Goal: Transaction & Acquisition: Purchase product/service

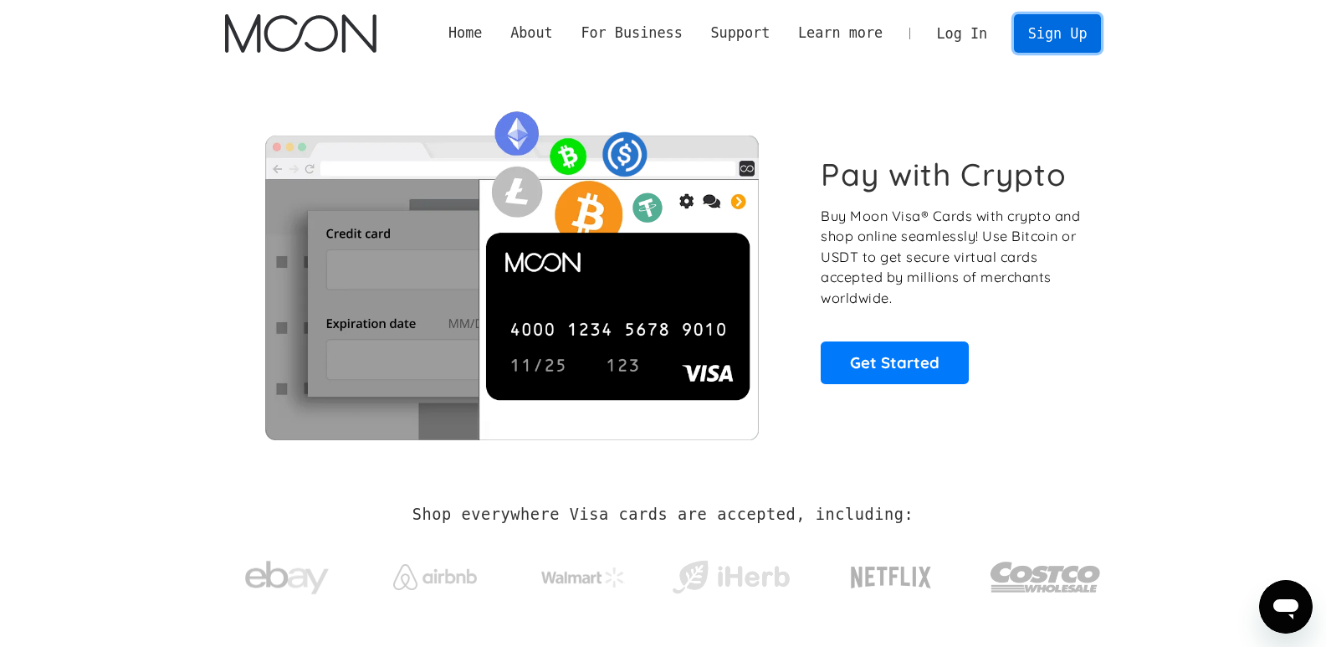
click at [1082, 40] on link "Sign Up" at bounding box center [1057, 33] width 87 height 38
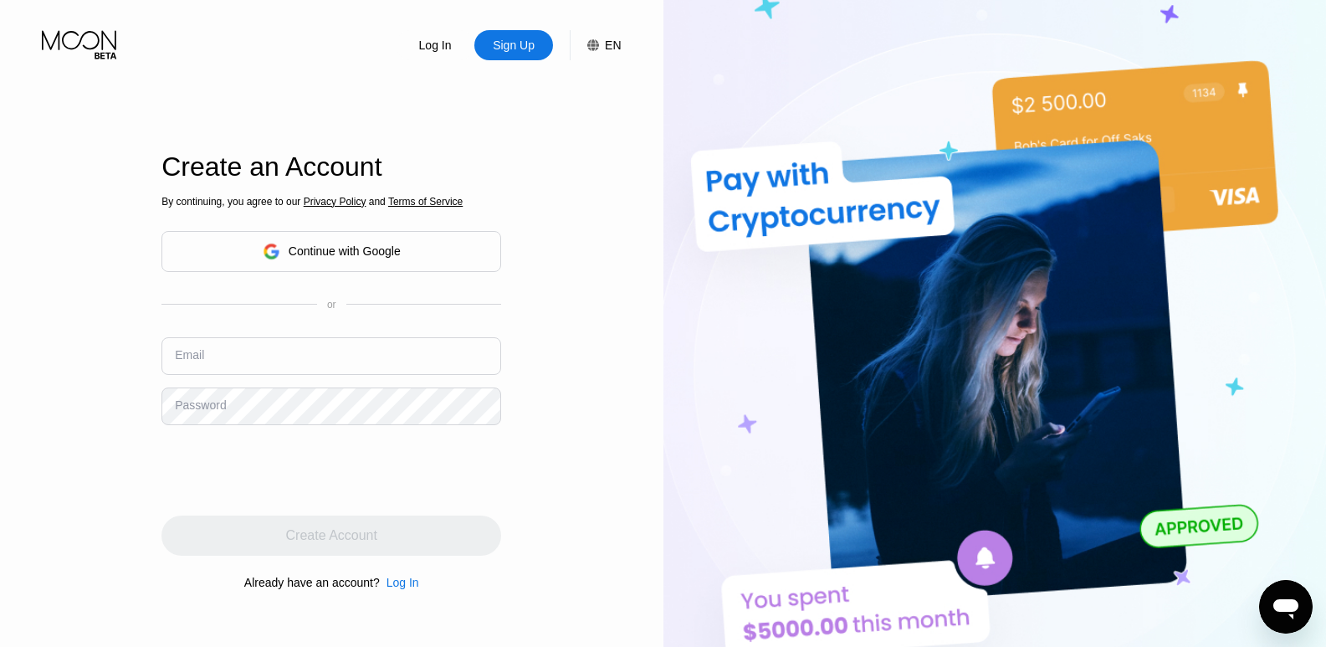
click at [310, 357] on input "text" at bounding box center [331, 356] width 340 height 38
type input "G"
type input "[EMAIL_ADDRESS][DOMAIN_NAME]"
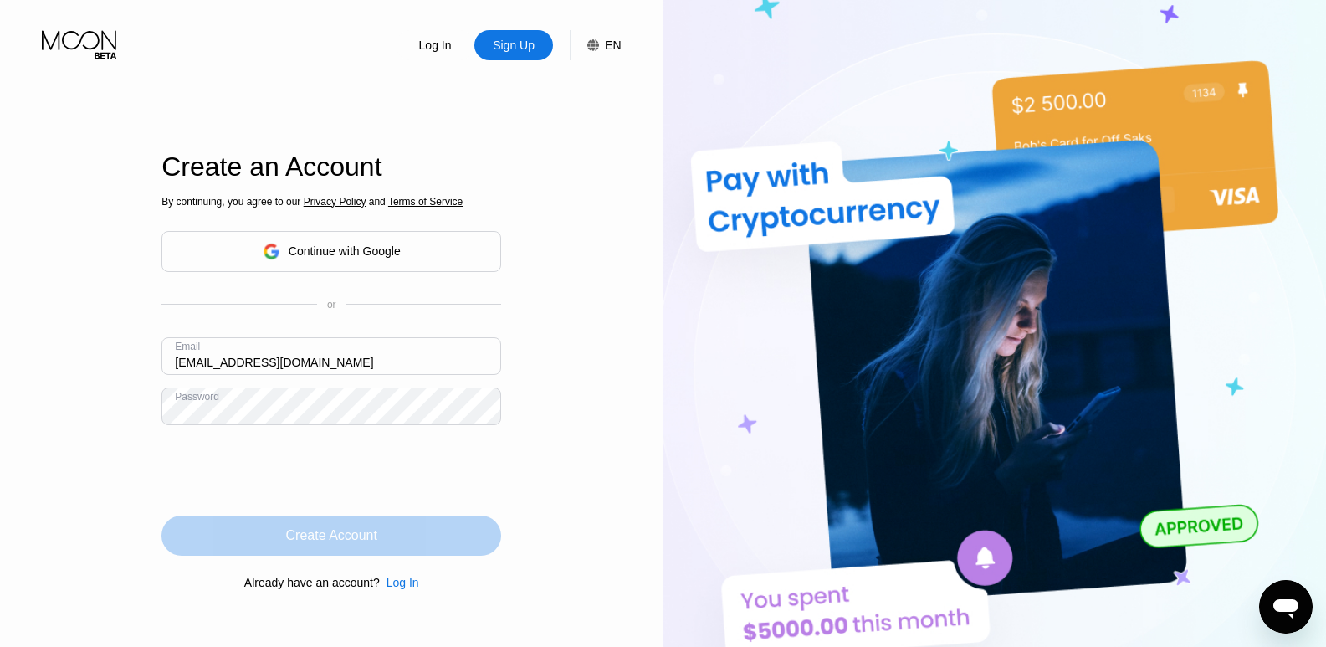
click at [335, 543] on div "Create Account" at bounding box center [331, 535] width 91 height 17
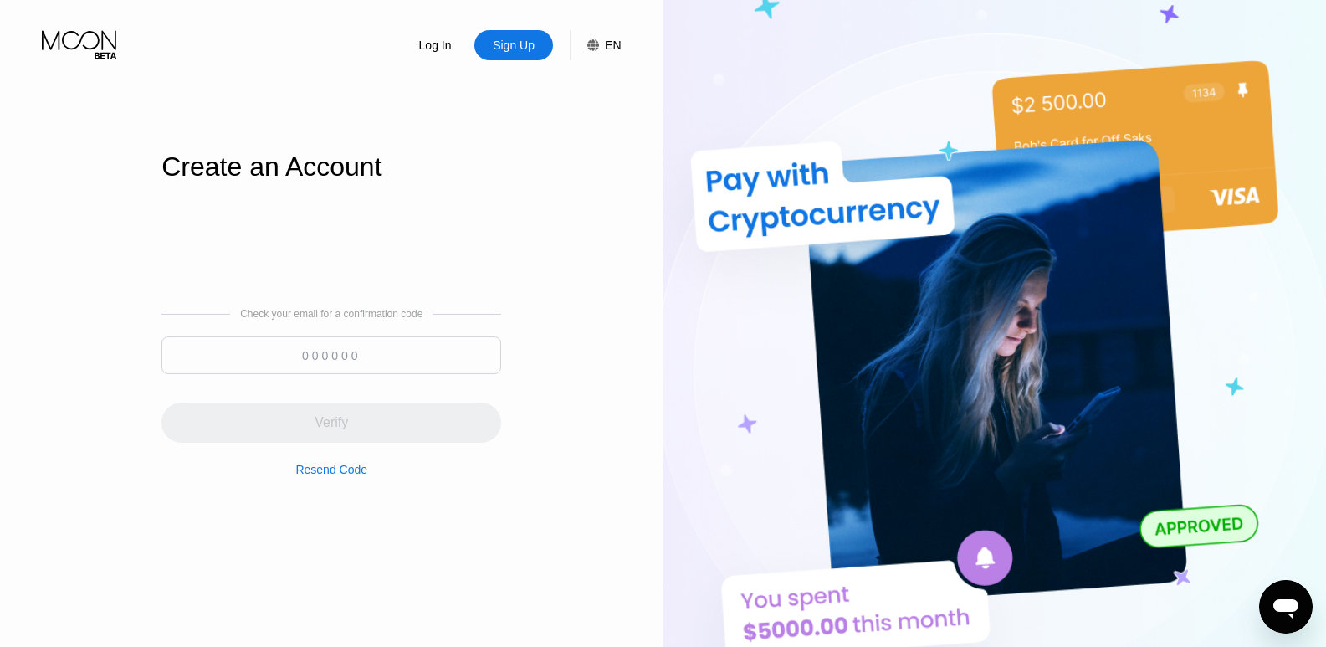
click at [352, 361] on input at bounding box center [331, 355] width 340 height 38
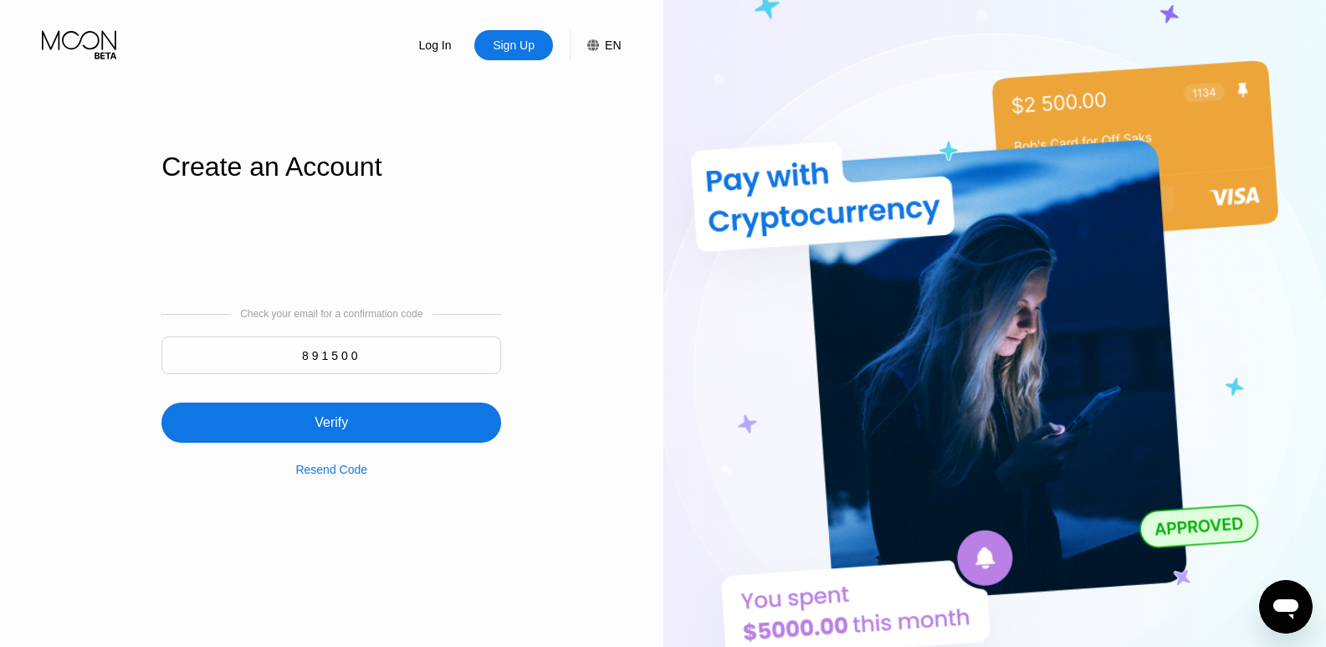
type input "891500"
click at [338, 415] on div "Verify" at bounding box center [331, 422] width 33 height 17
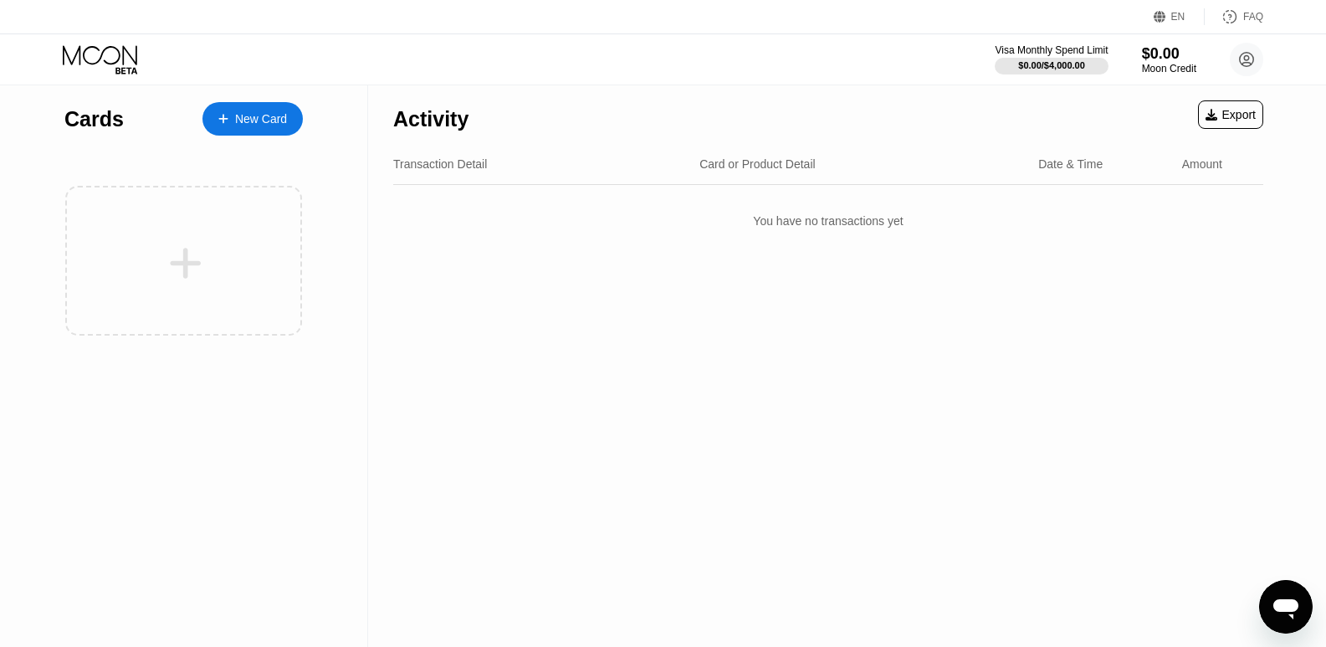
click at [1174, 69] on div "Moon Credit" at bounding box center [1169, 69] width 54 height 12
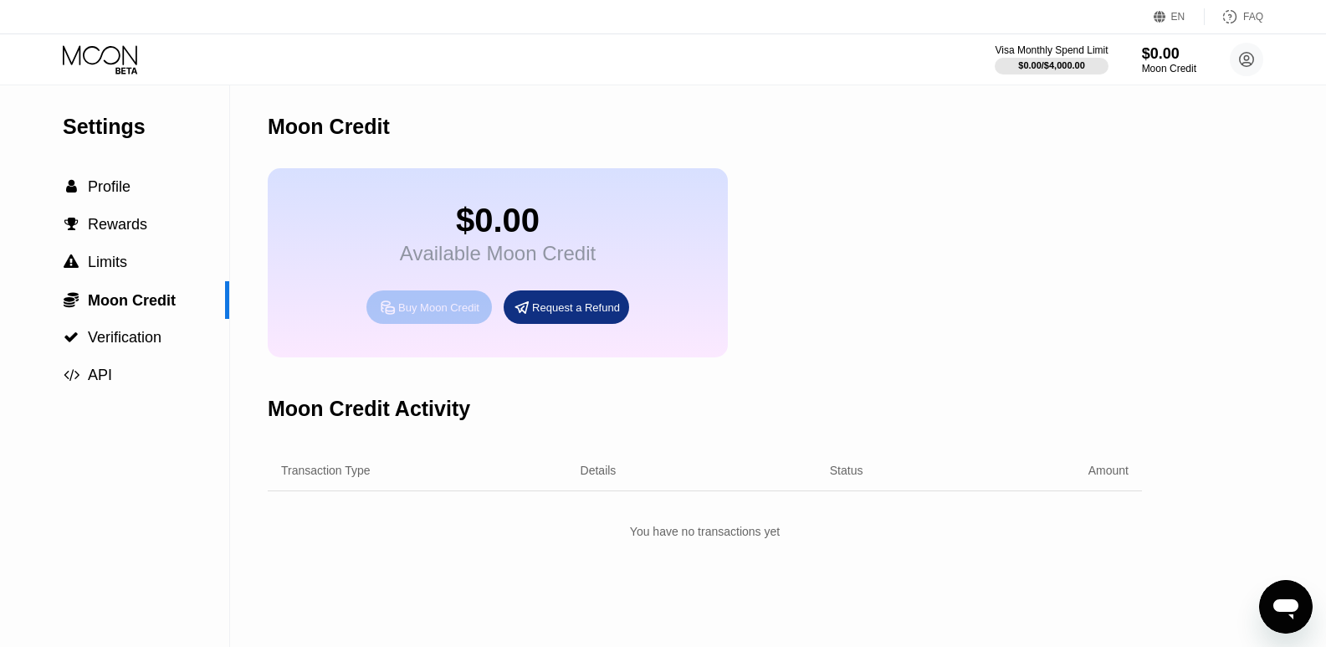
click at [420, 315] on div "Buy Moon Credit" at bounding box center [438, 307] width 81 height 14
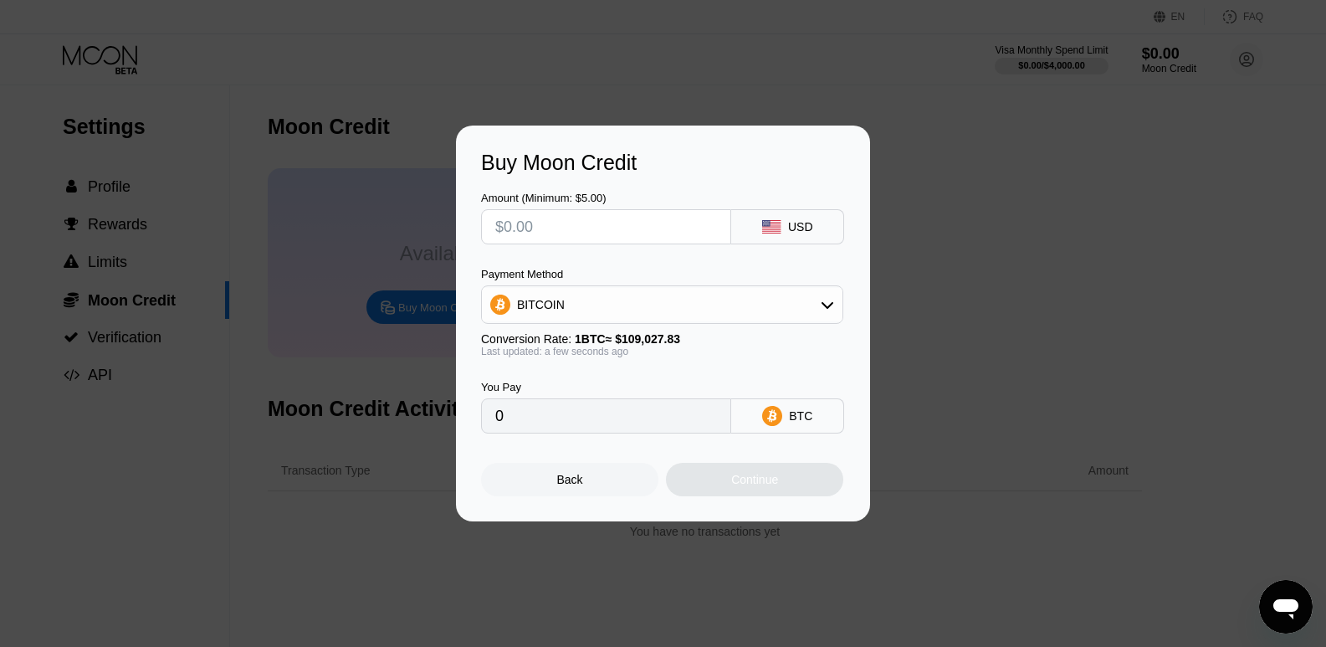
click at [578, 237] on input "text" at bounding box center [606, 226] width 222 height 33
type input "$20"
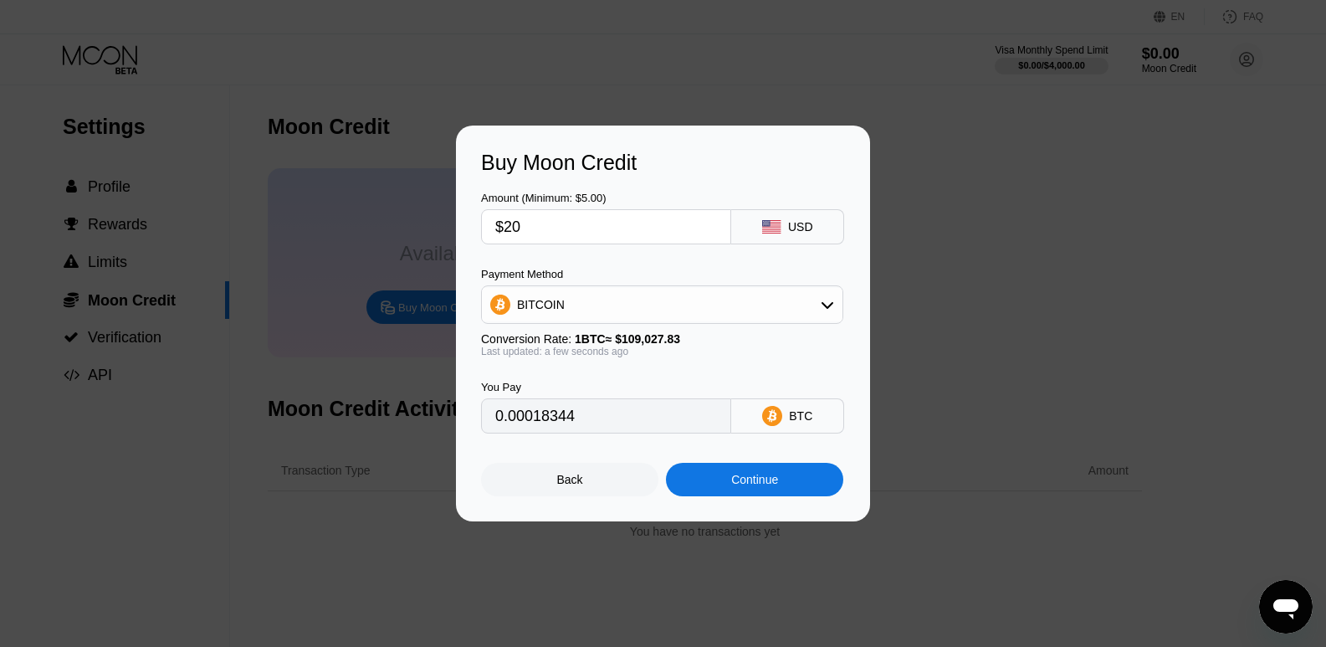
type input "0.00018344"
type input "$20"
click at [751, 486] on div "Continue" at bounding box center [754, 479] width 47 height 13
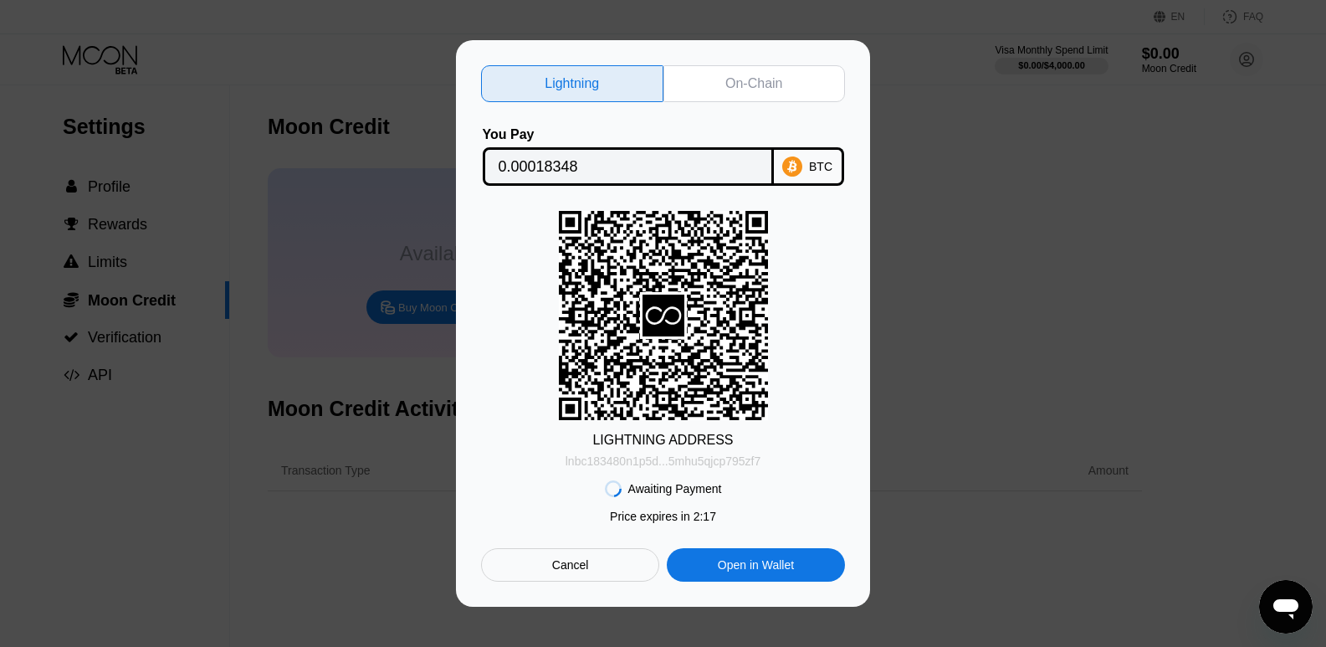
click at [734, 465] on div "lnbc183480n1p5d...5mhu5qjcp795zf7" at bounding box center [663, 460] width 196 height 13
drag, startPoint x: 760, startPoint y: 461, endPoint x: 567, endPoint y: 465, distance: 192.4
click at [567, 465] on div "LIGHTNING ADDRESS lnbc183480n1p5d...5mhu5qjcp795zf7" at bounding box center [663, 339] width 364 height 257
copy div "lnbc183480n1p5d...5mhu5qjcp795zf7"
click at [579, 462] on div "lnbc183480n1p5d...5mhu5qjcp795zf7" at bounding box center [663, 460] width 196 height 13
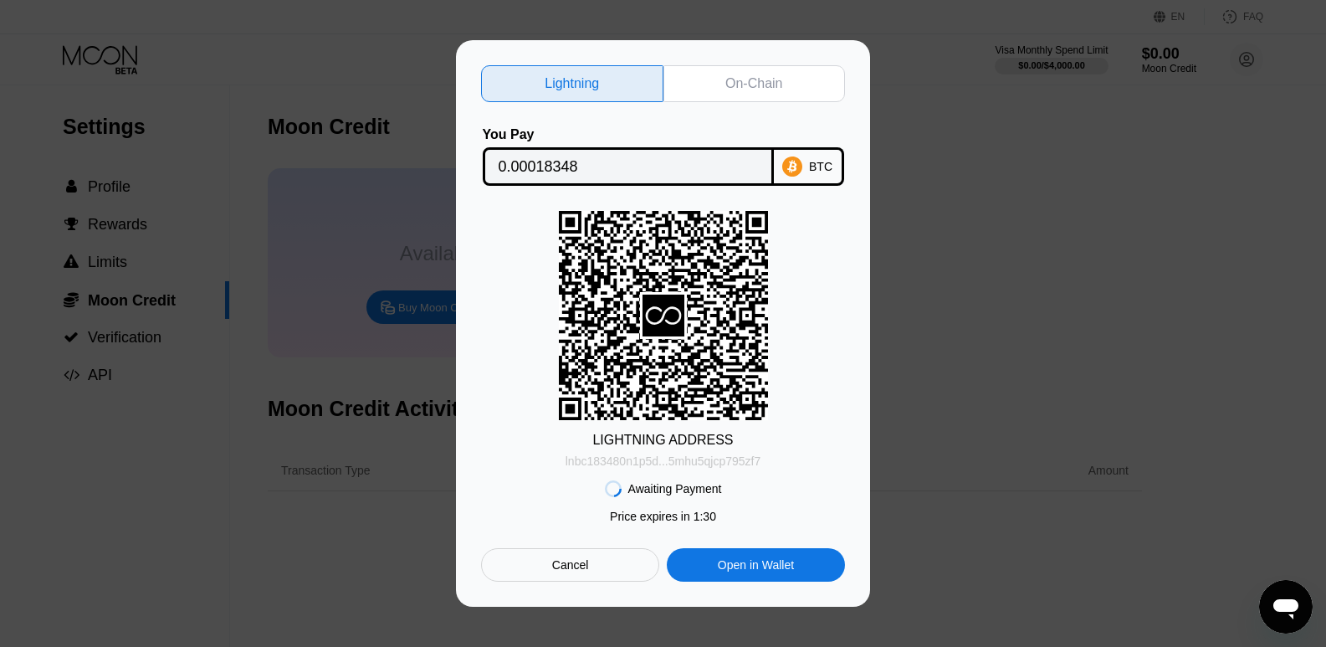
click at [721, 462] on div "lnbc183480n1p5d...5mhu5qjcp795zf7" at bounding box center [663, 460] width 196 height 13
click at [770, 79] on div "On-Chain" at bounding box center [753, 83] width 57 height 17
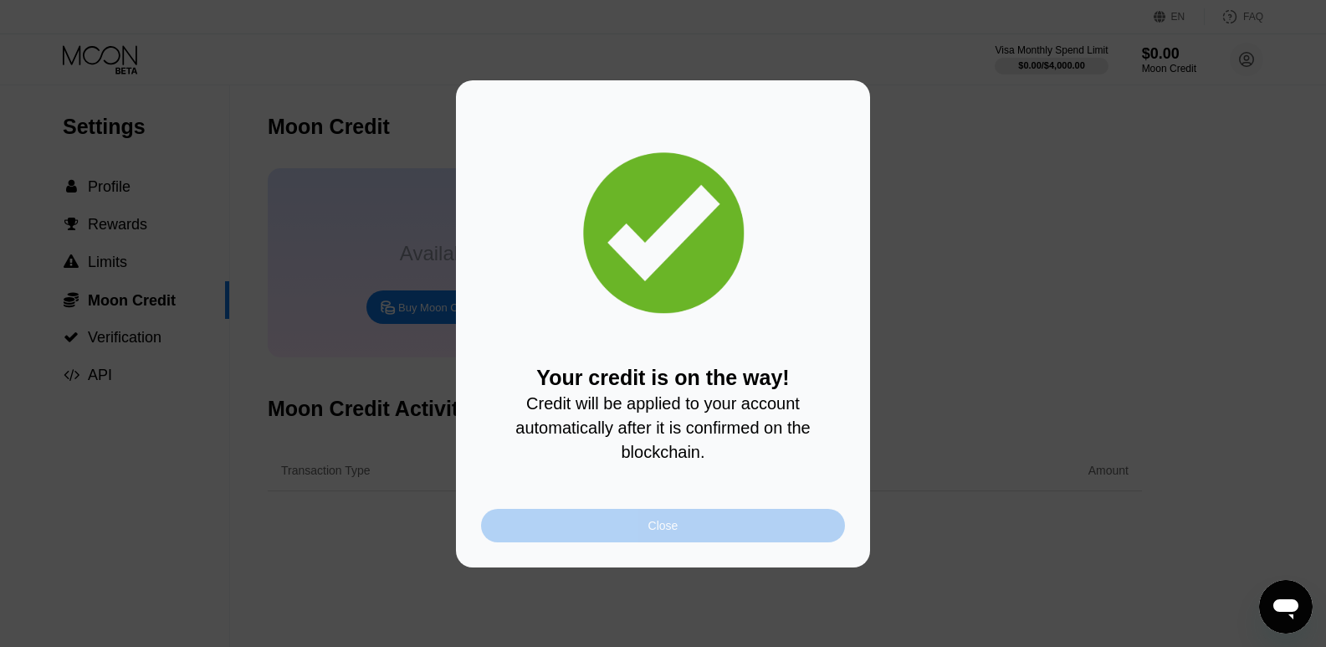
click at [709, 534] on div "Close" at bounding box center [663, 525] width 364 height 33
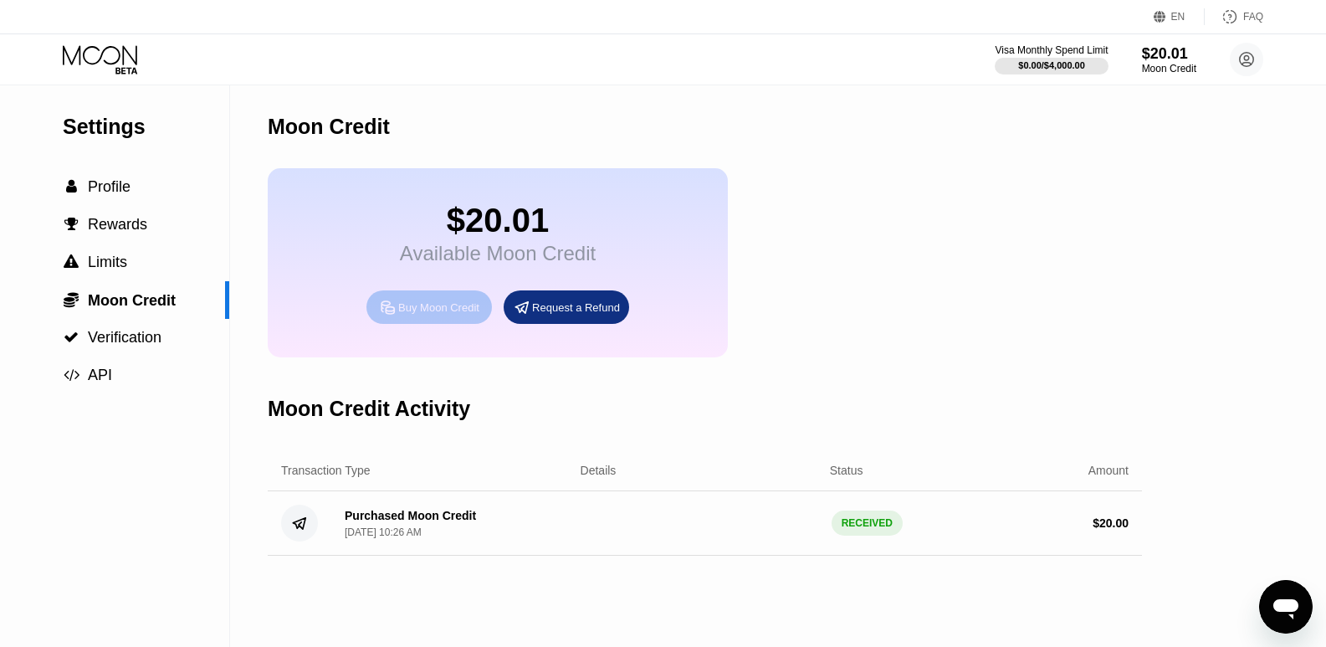
click at [463, 315] on div "Buy Moon Credit" at bounding box center [438, 307] width 81 height 14
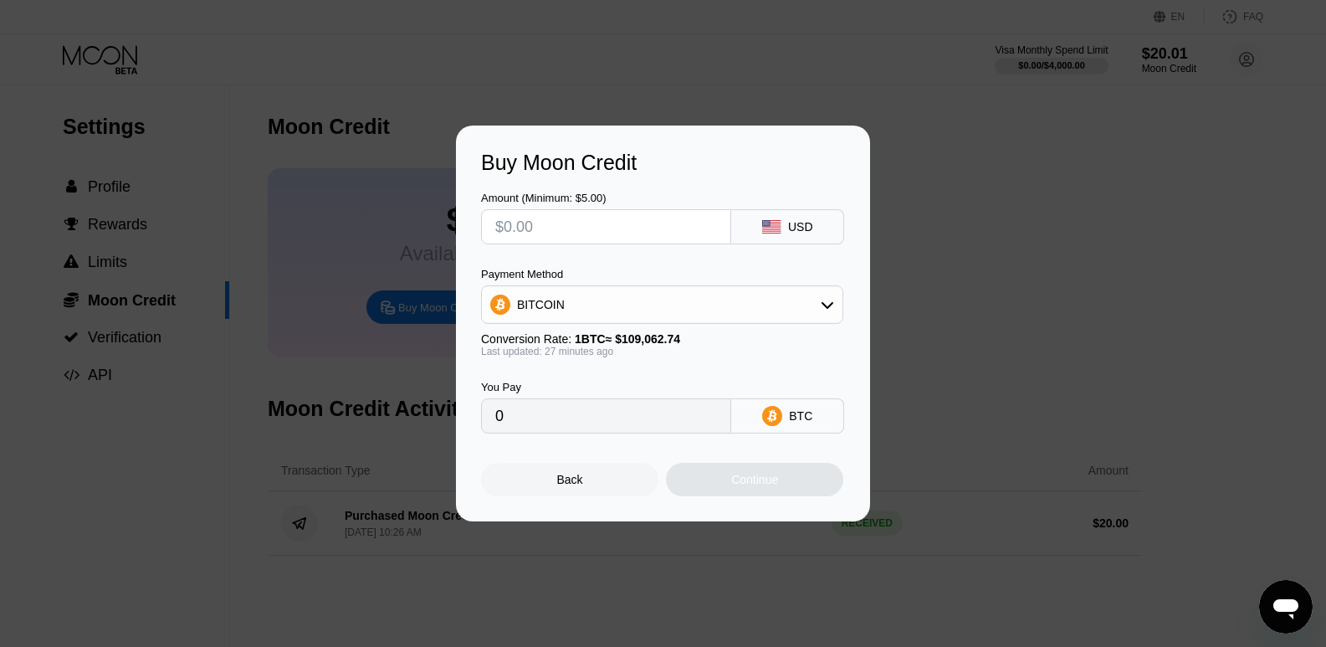
click at [615, 217] on input "text" at bounding box center [606, 226] width 222 height 33
type input "$1"
type input "0.00000926"
type input "$12"
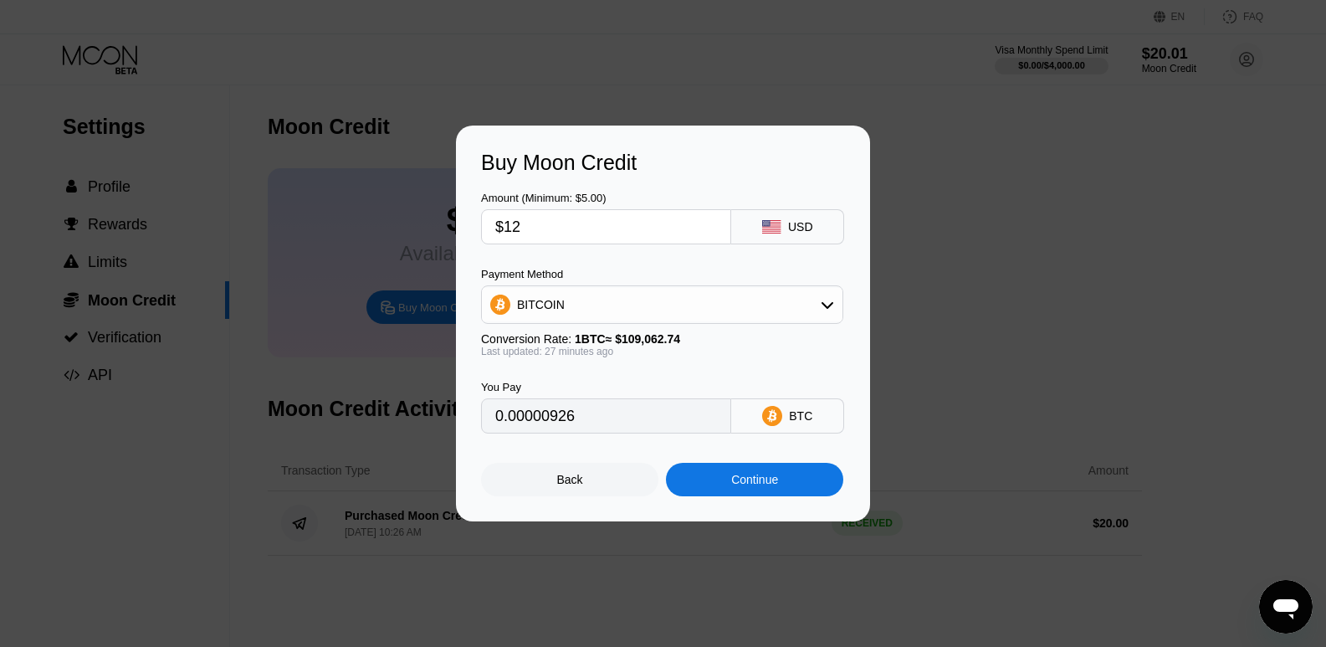
type input "0.00011102"
type input "$12"
click at [739, 483] on div "Continue" at bounding box center [754, 479] width 47 height 13
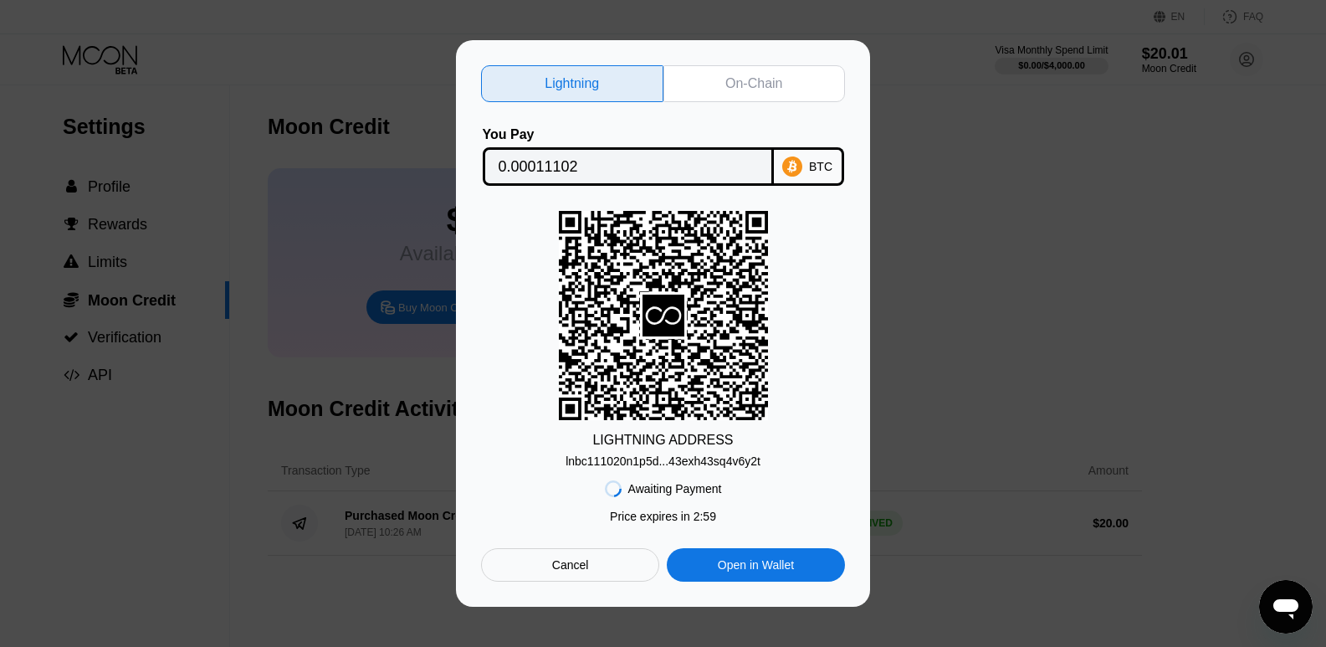
click at [727, 83] on div "On-Chain" at bounding box center [753, 83] width 57 height 17
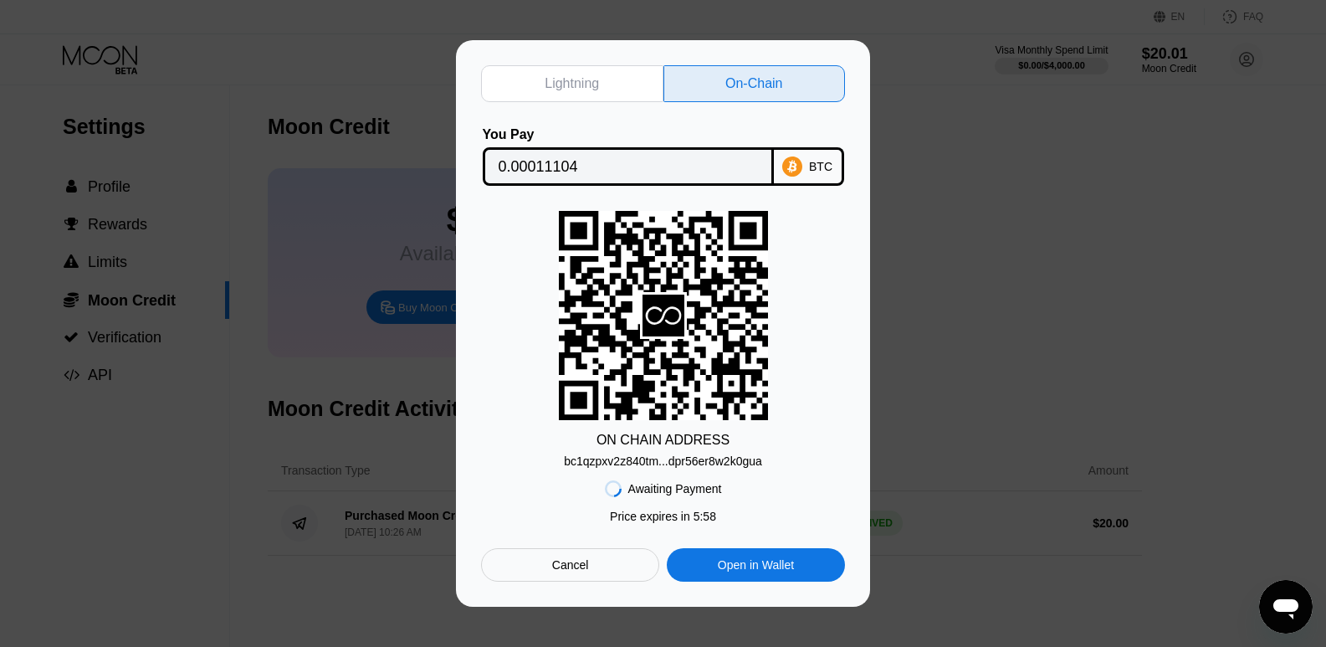
click at [744, 458] on div "bc1qzpxv2z840tm...dpr56er8w2k0gua" at bounding box center [663, 460] width 198 height 13
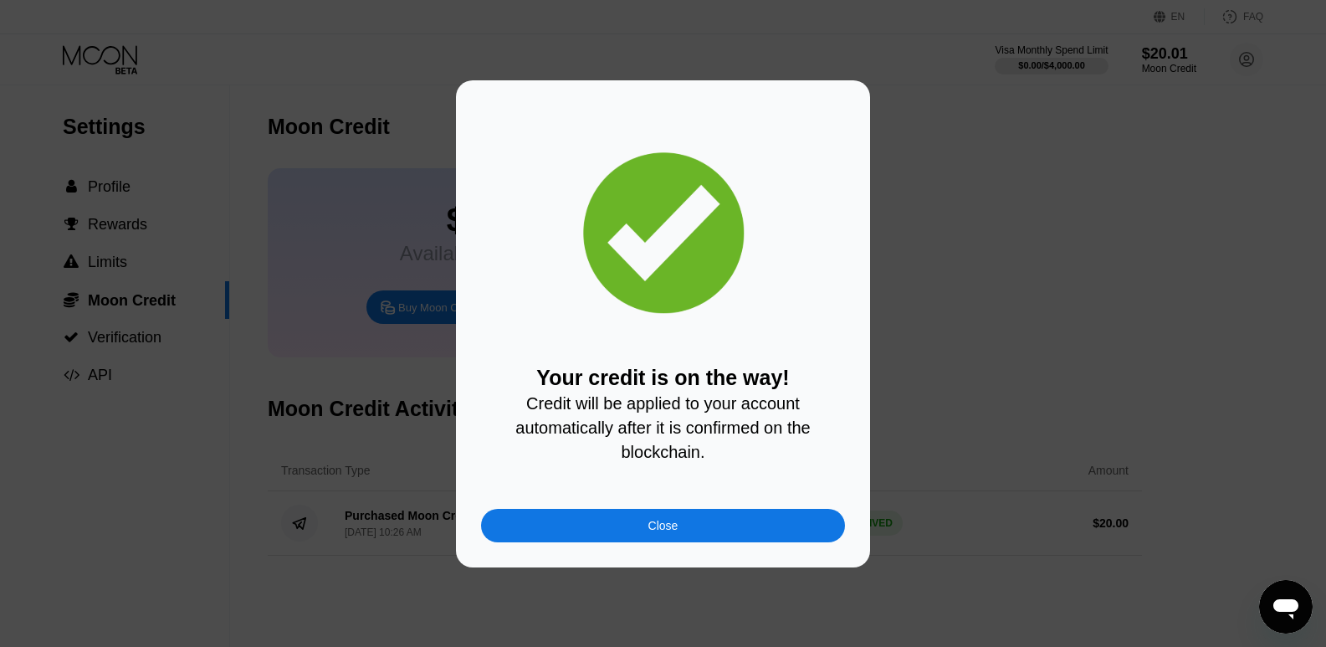
click at [743, 524] on div "Close" at bounding box center [663, 525] width 364 height 33
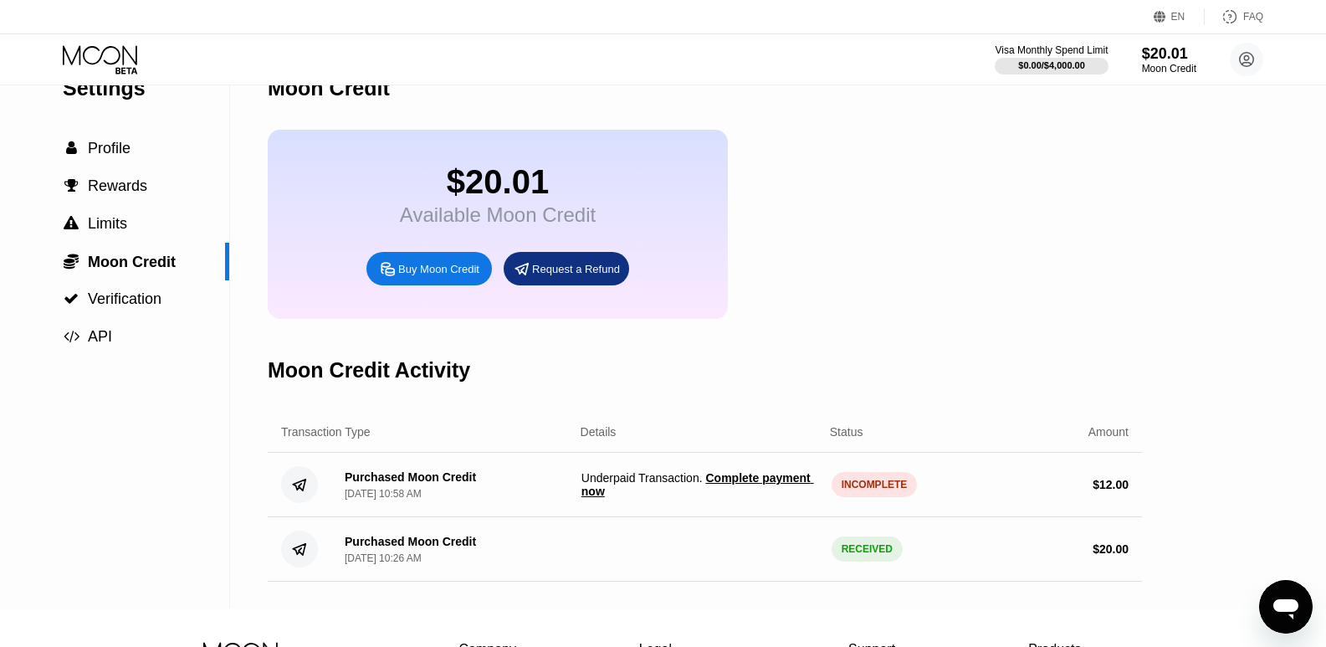
scroll to position [42, 0]
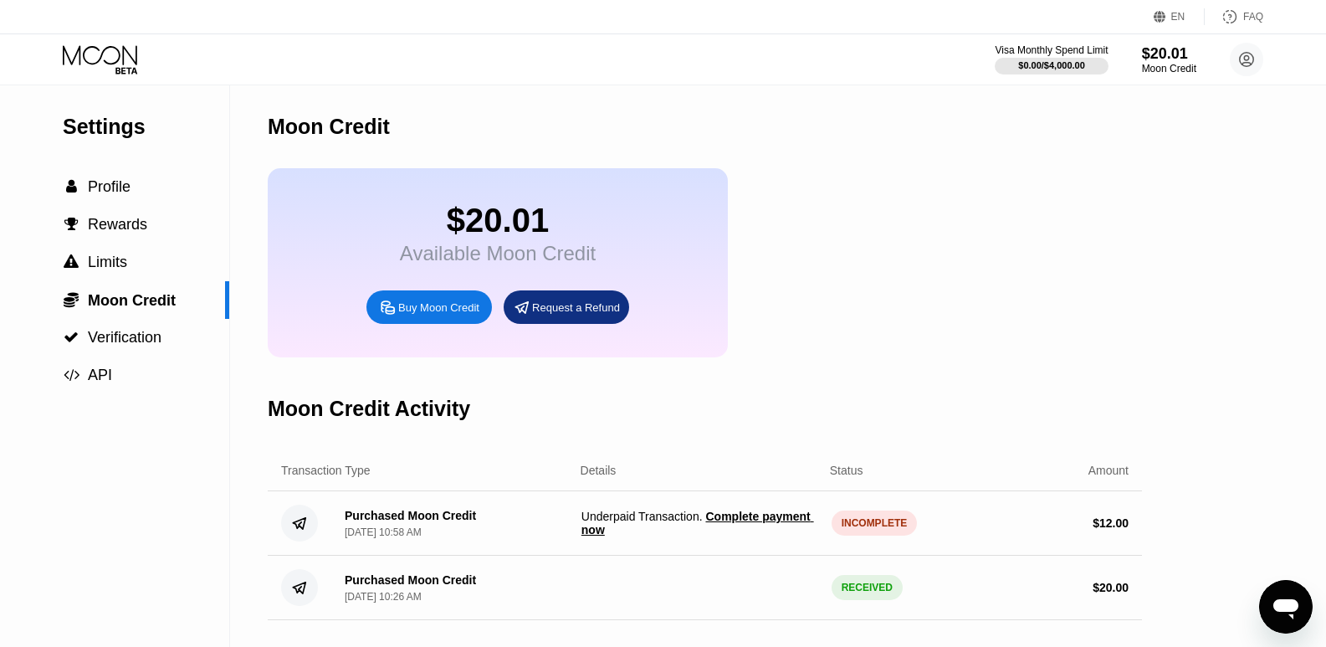
click at [774, 536] on span "Complete payment now" at bounding box center [697, 522] width 233 height 27
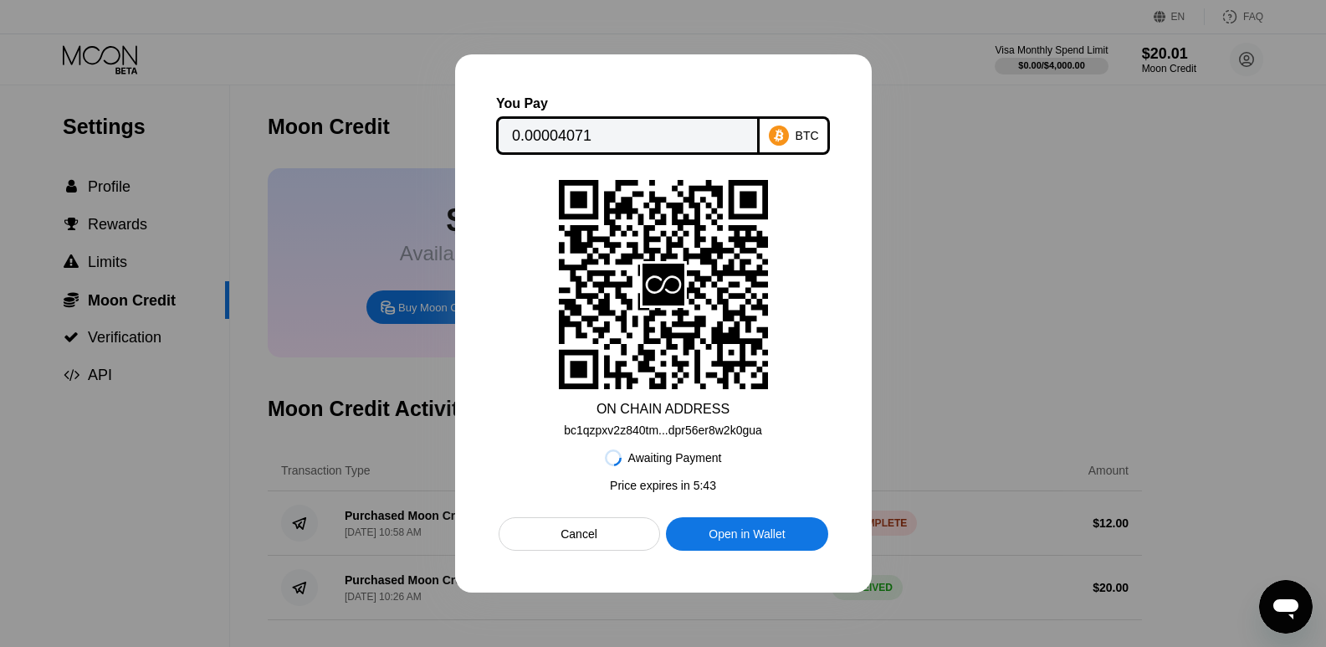
click at [765, 538] on div "Open in Wallet" at bounding box center [746, 533] width 76 height 15
click at [572, 541] on div "Cancel" at bounding box center [578, 533] width 37 height 15
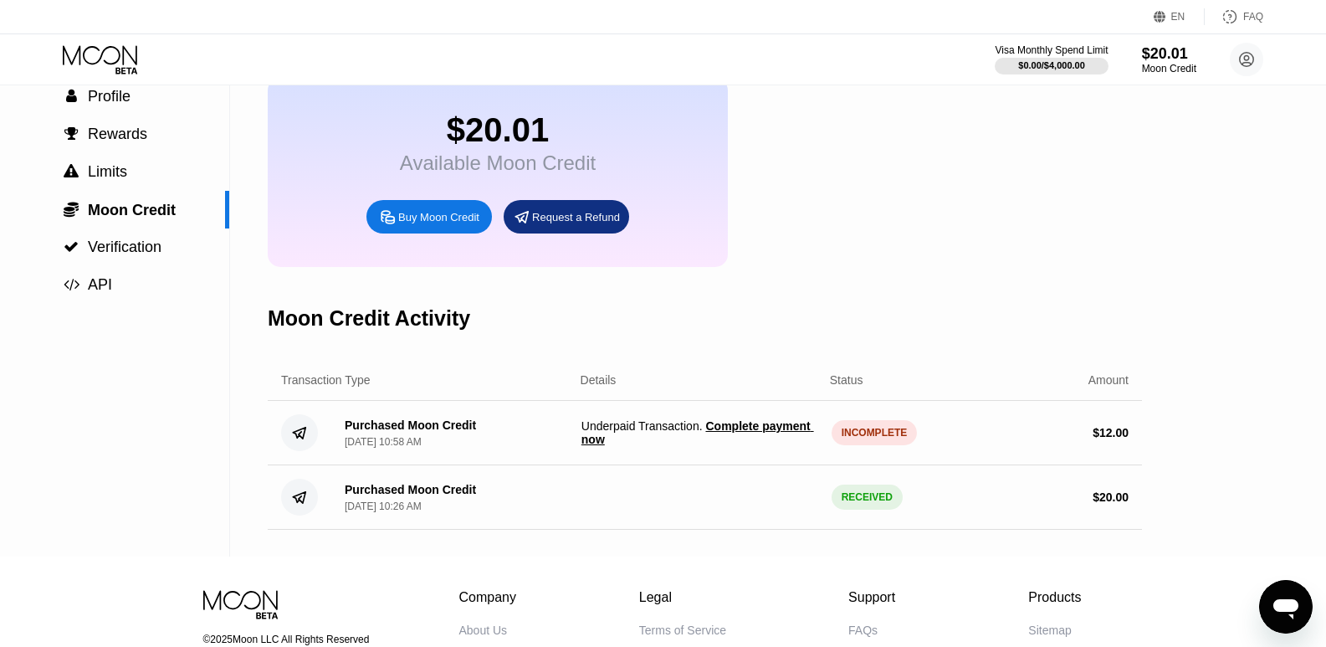
scroll to position [91, 0]
click at [749, 438] on span "Complete payment now" at bounding box center [697, 431] width 233 height 27
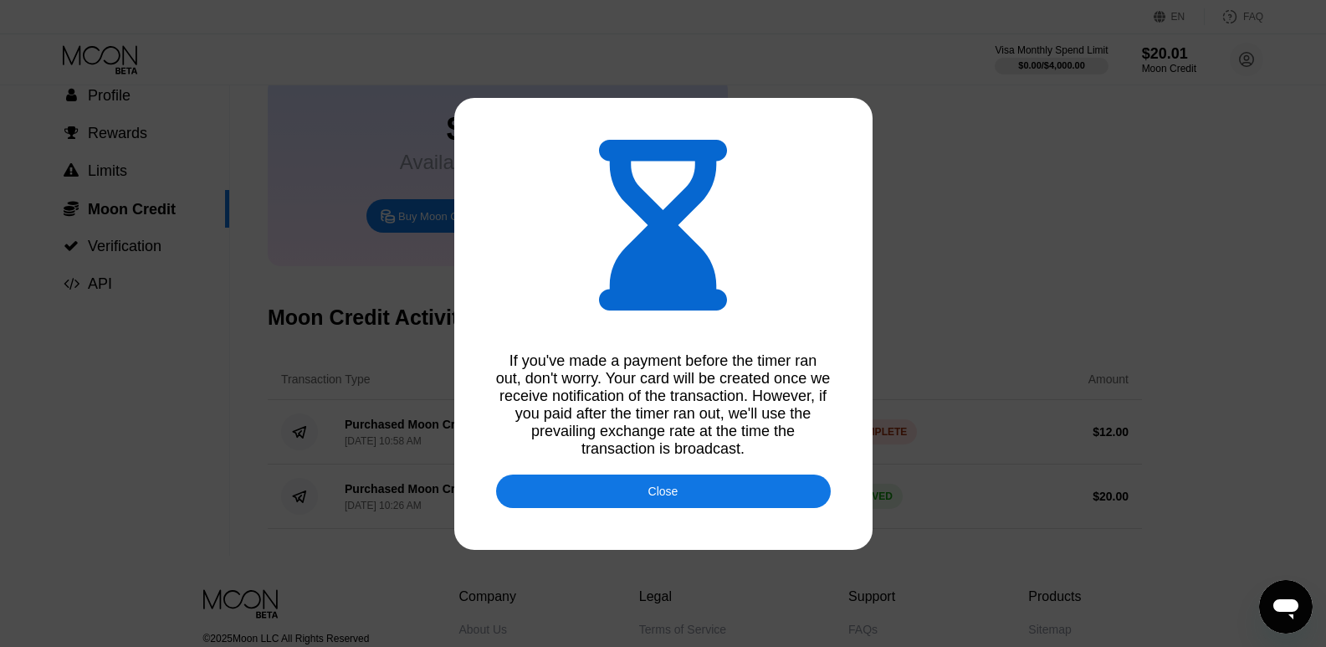
click at [692, 499] on div "Close" at bounding box center [663, 490] width 335 height 33
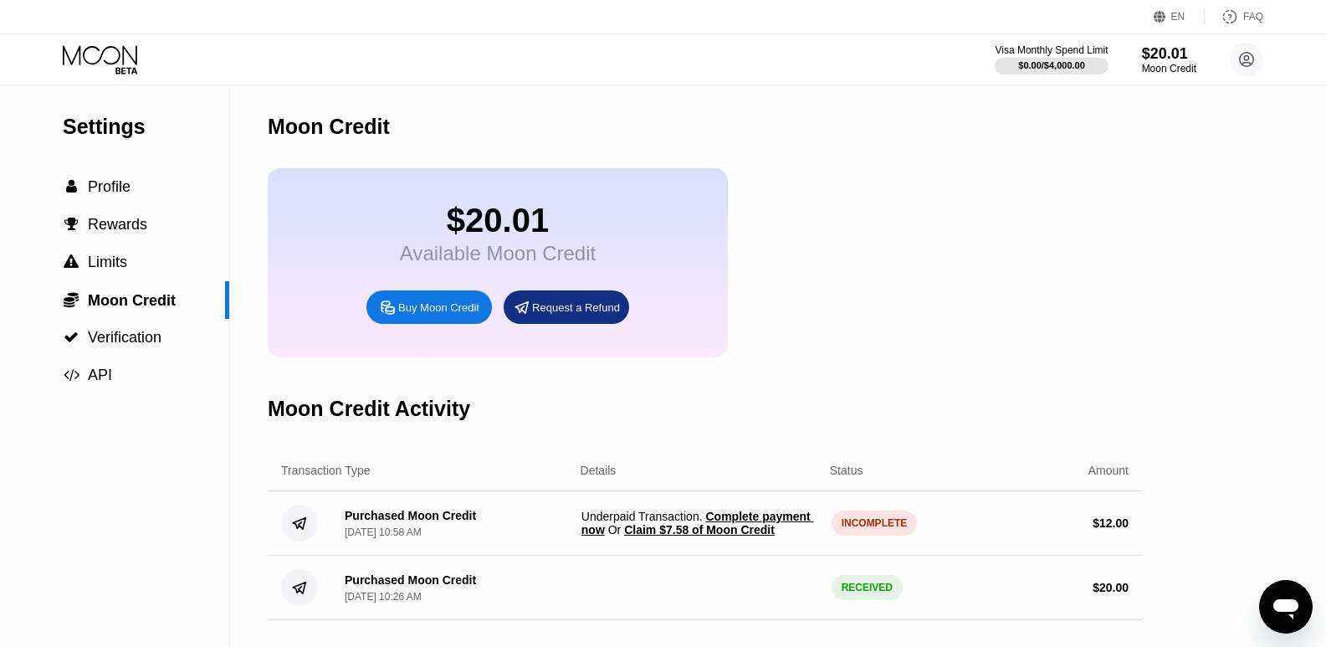
click at [717, 532] on span "Complete payment now" at bounding box center [697, 522] width 233 height 27
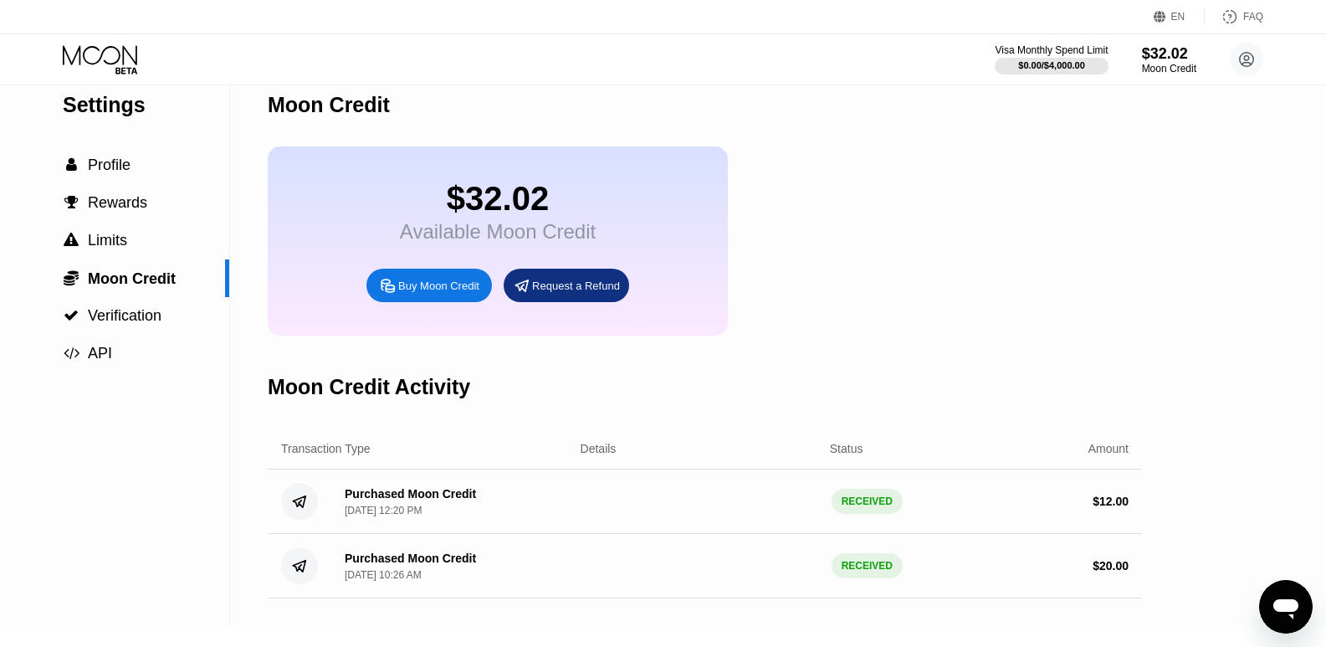
scroll to position [18, 0]
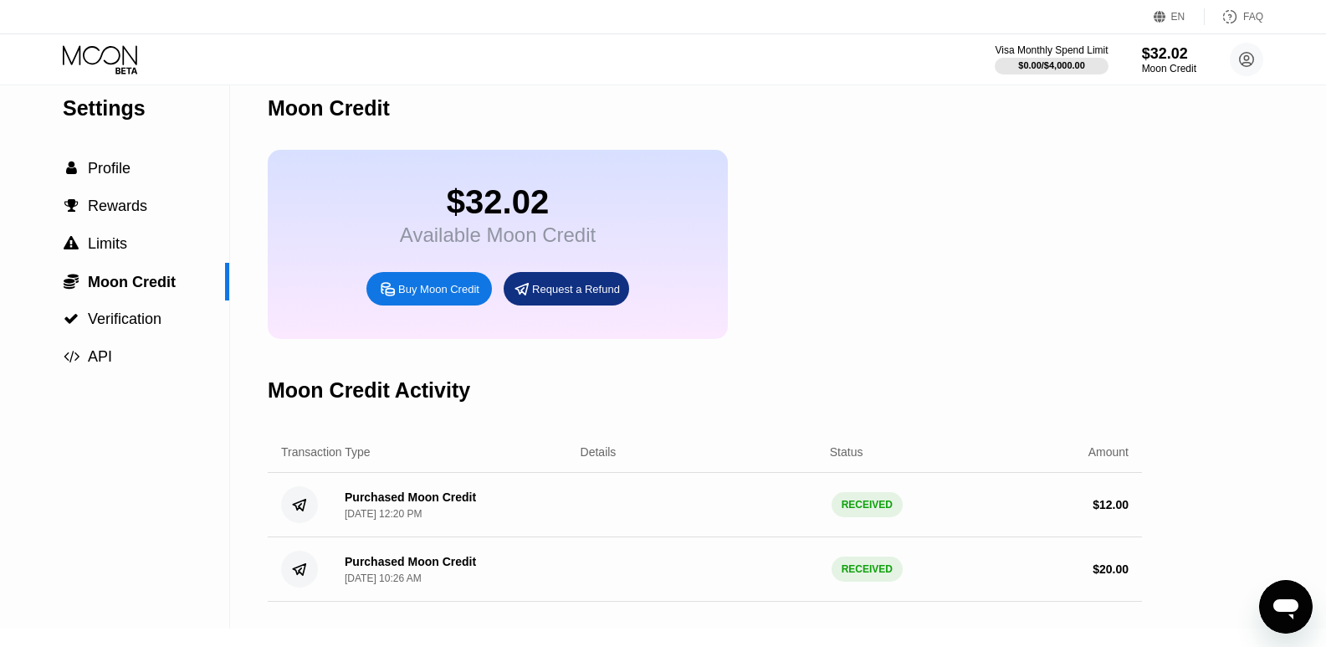
click at [108, 58] on icon at bounding box center [102, 59] width 78 height 29
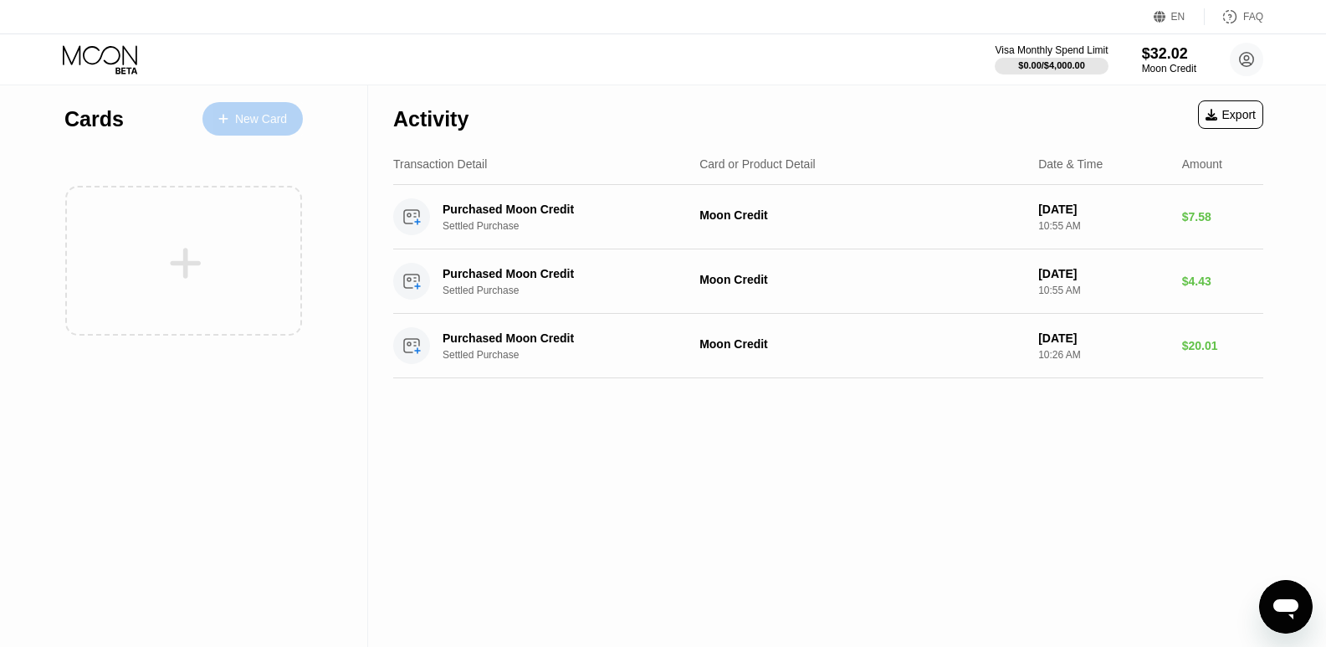
click at [274, 110] on div "New Card" at bounding box center [252, 118] width 100 height 33
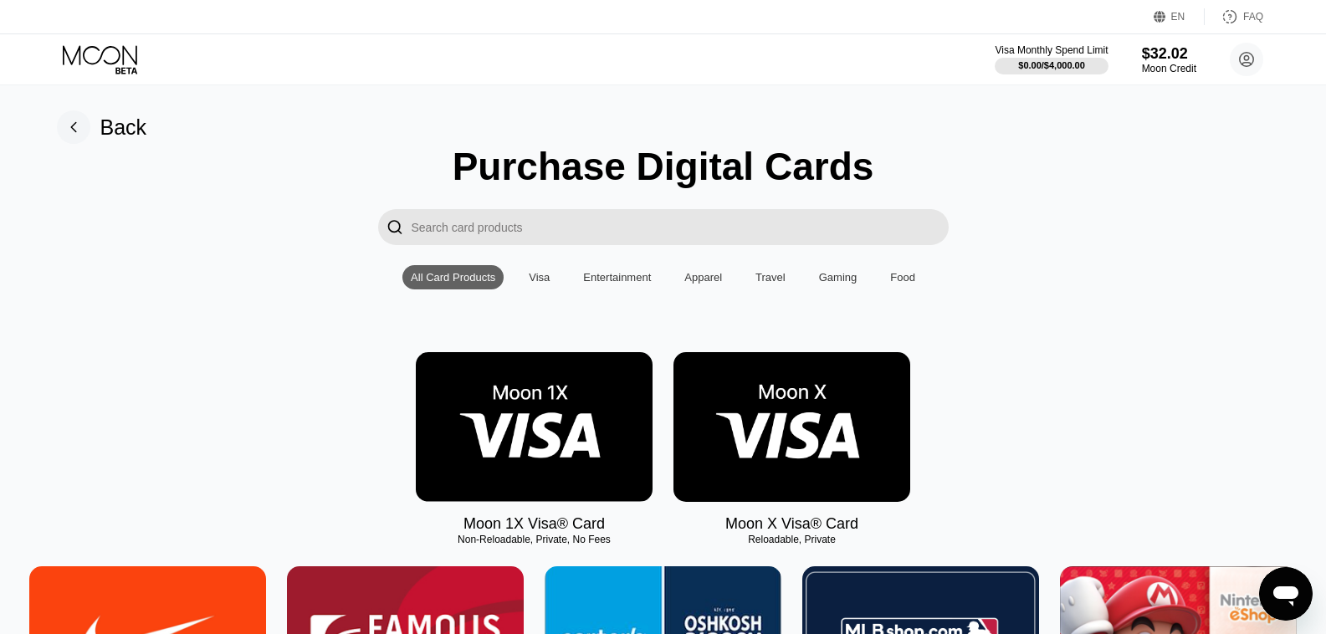
click at [821, 431] on img at bounding box center [791, 427] width 237 height 150
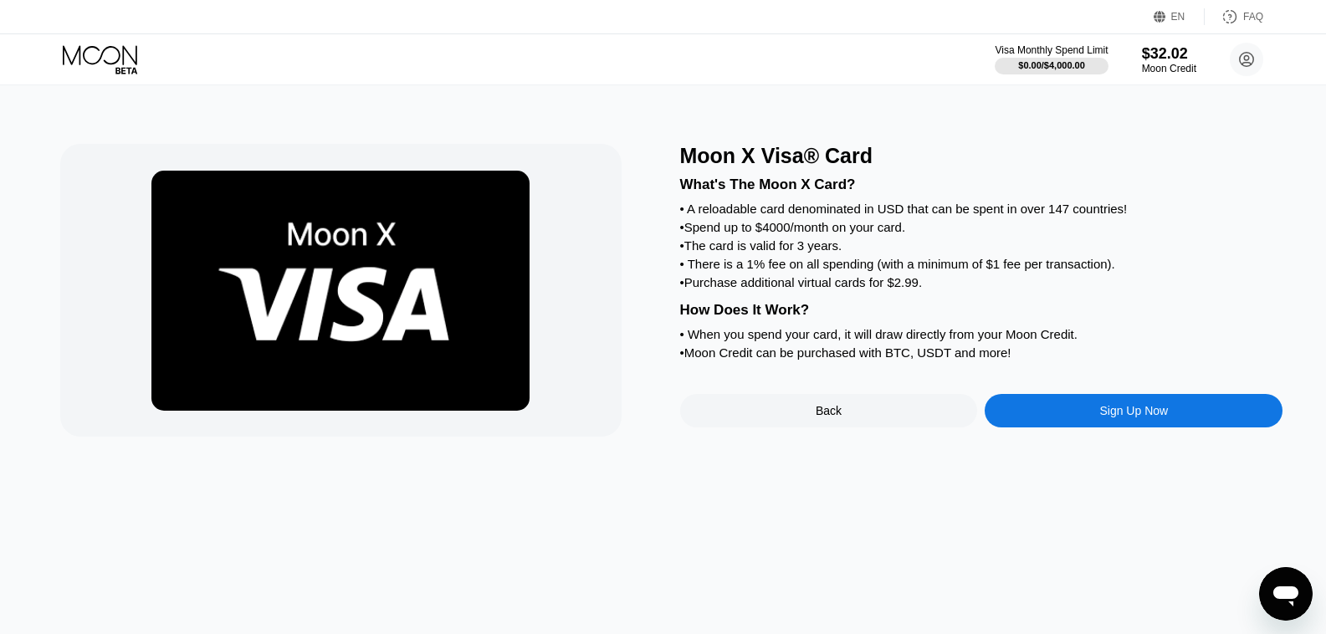
click at [1082, 427] on div "Sign Up Now" at bounding box center [1134, 410] width 298 height 33
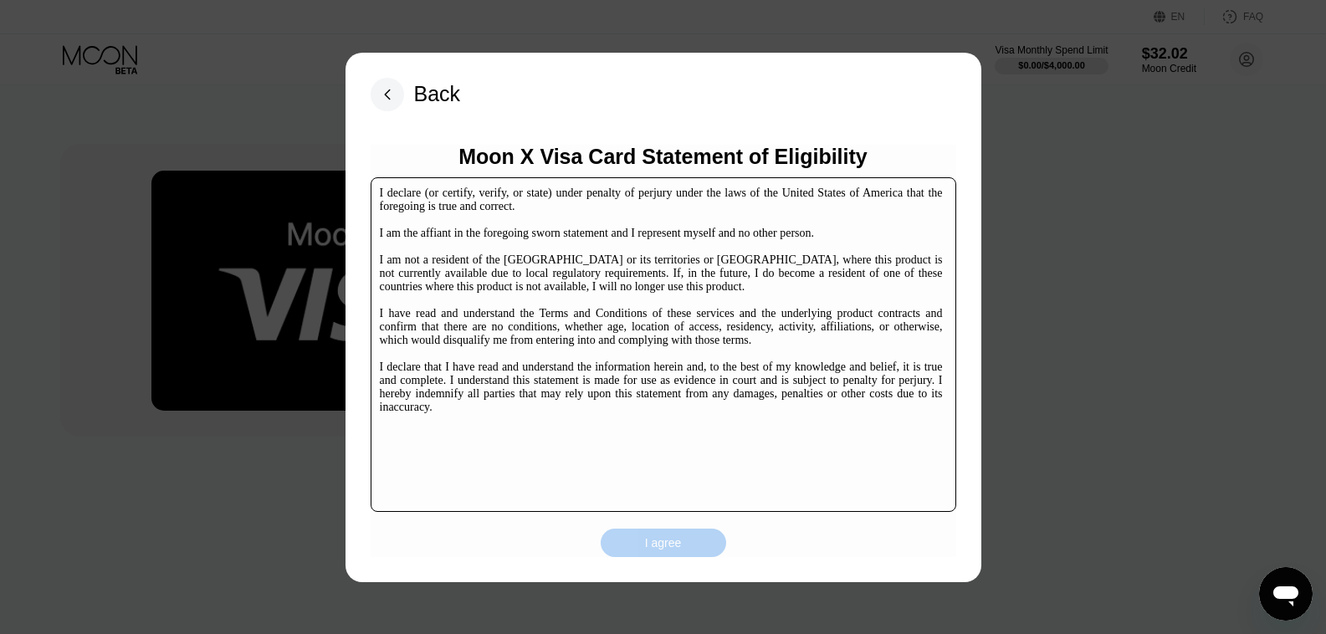
click at [673, 535] on div "I agree" at bounding box center [663, 543] width 125 height 28
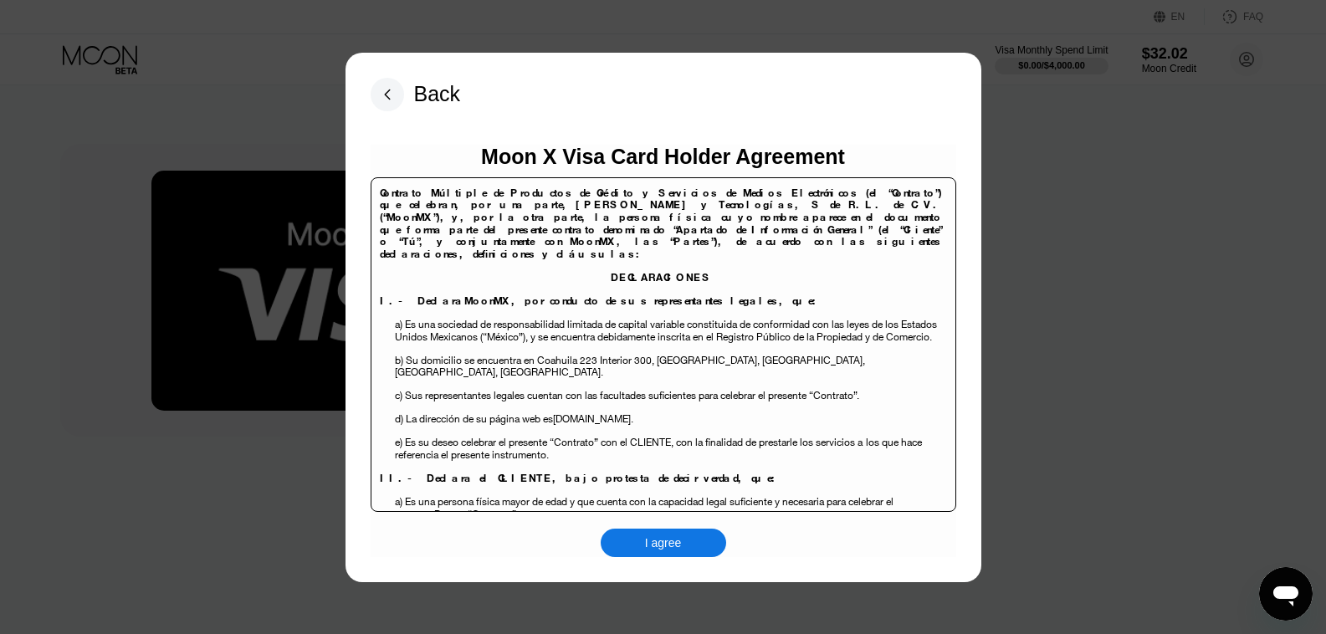
click at [673, 535] on div "I agree" at bounding box center [663, 543] width 125 height 28
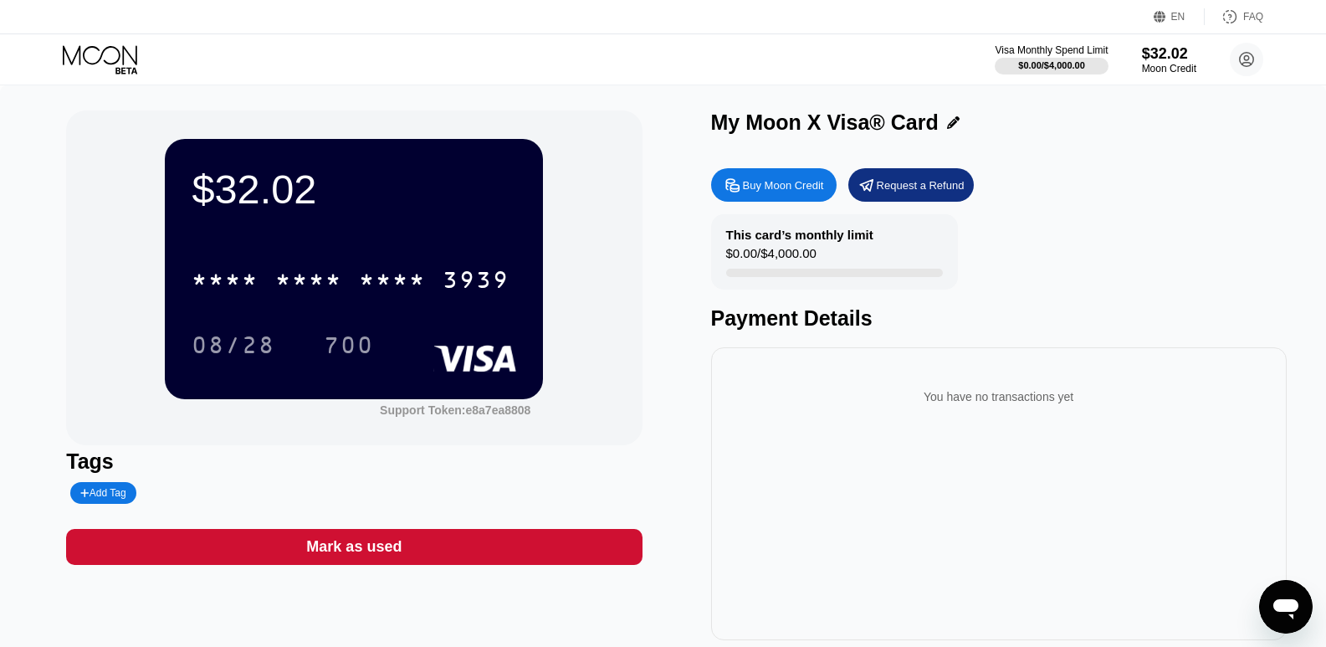
click at [405, 317] on div "* * * * * * * * * * * * 3939 08/28 700" at bounding box center [354, 295] width 325 height 99
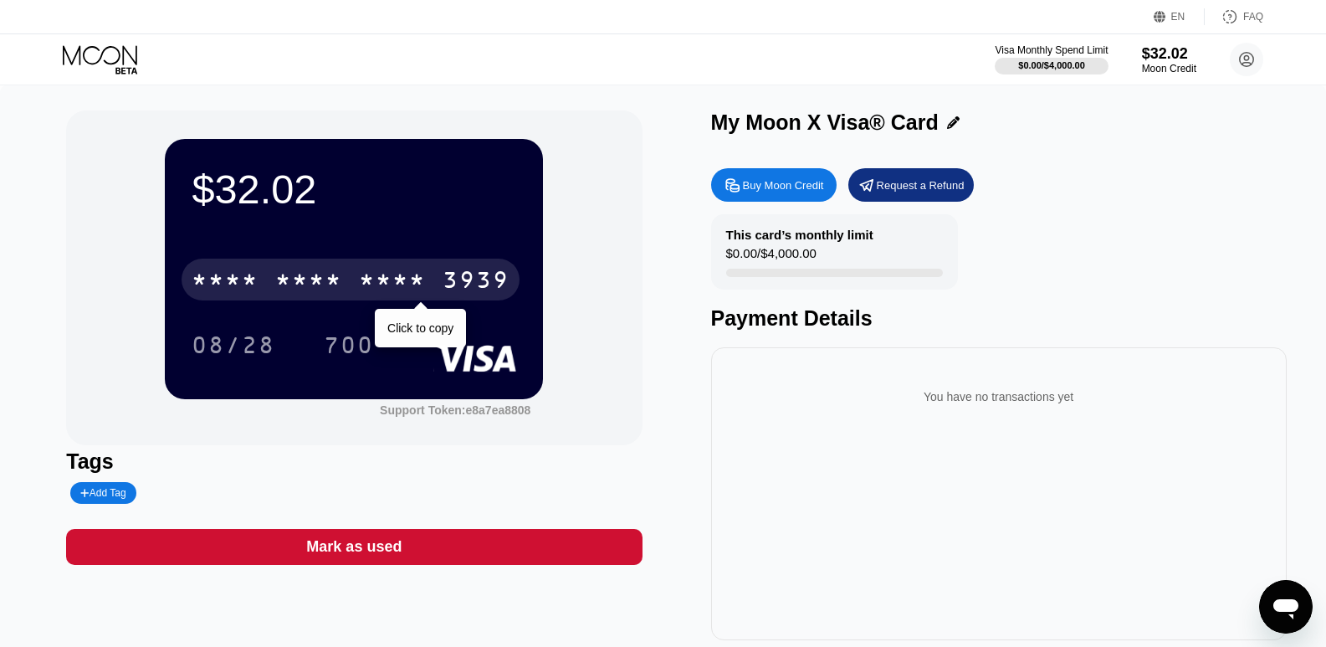
click at [380, 299] on div "* * * * * * * * * * * * 3939" at bounding box center [351, 279] width 338 height 42
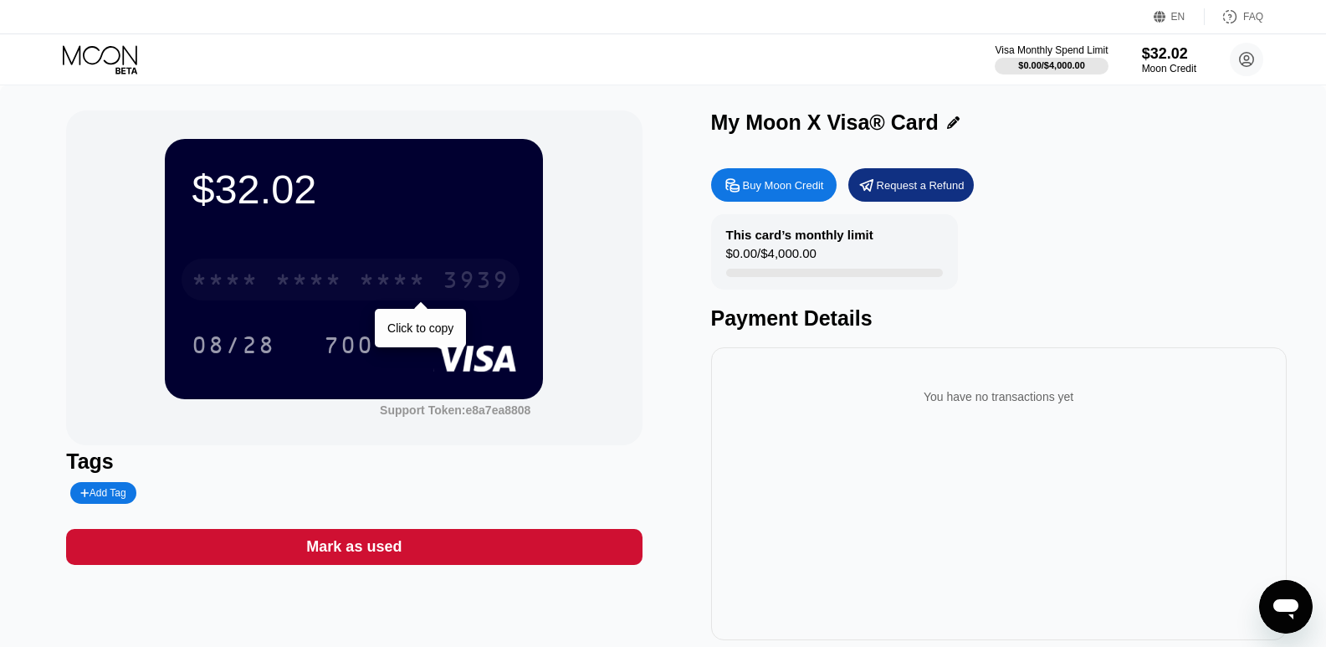
click at [388, 283] on div "* * * *" at bounding box center [392, 282] width 67 height 27
